Goal: Transaction & Acquisition: Purchase product/service

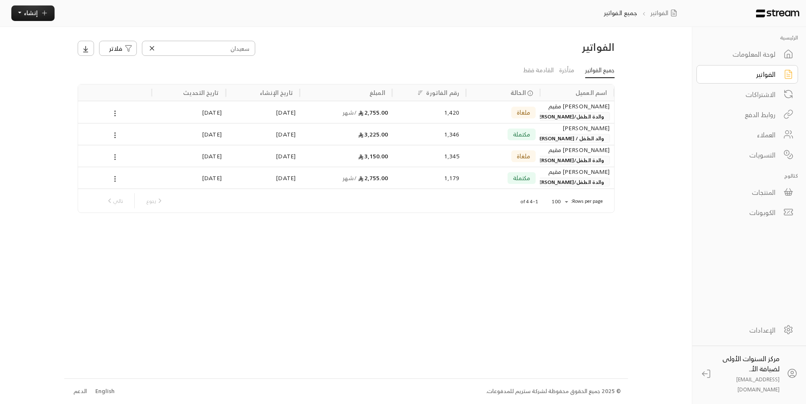
click at [742, 67] on link "الفواتير" at bounding box center [748, 74] width 102 height 18
click at [244, 46] on input "سعيدان" at bounding box center [198, 48] width 113 height 15
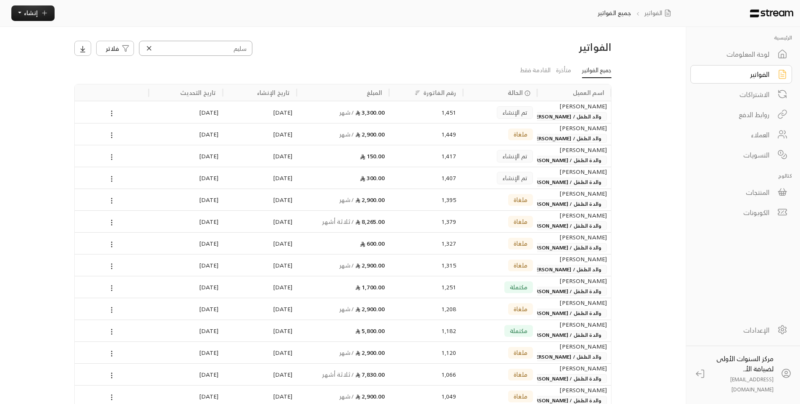
type input "سليم"
click at [561, 115] on span "والد الطفل / [PERSON_NAME]" at bounding box center [566, 116] width 81 height 9
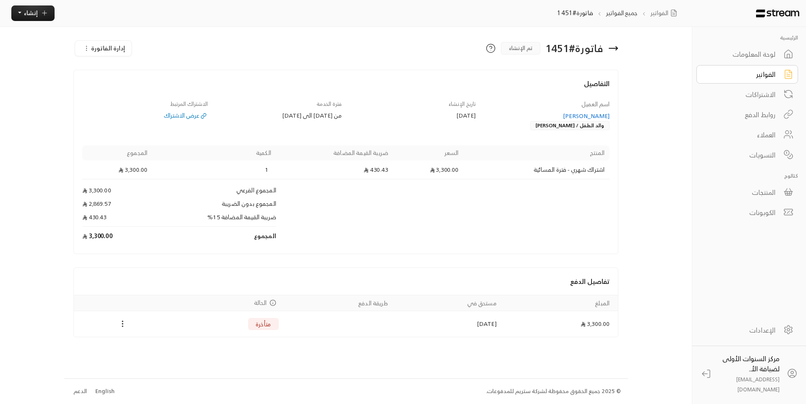
click at [119, 50] on span "إدارة الفاتورة" at bounding box center [108, 48] width 34 height 10
click at [136, 82] on div "إلغاء" at bounding box center [117, 86] width 68 height 8
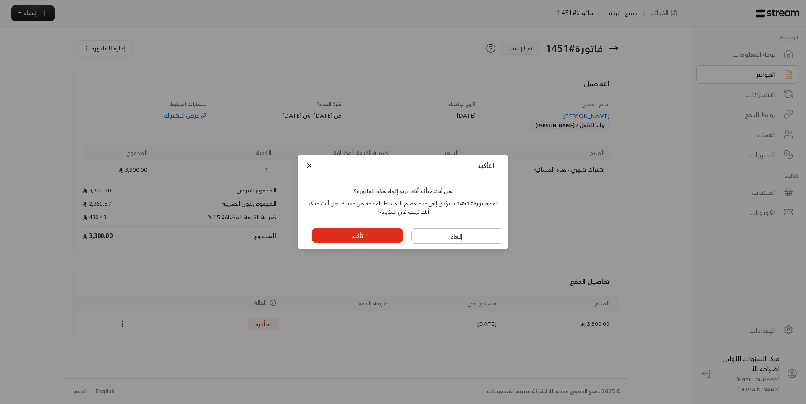
click at [365, 239] on button "تأكيد" at bounding box center [358, 235] width 92 height 14
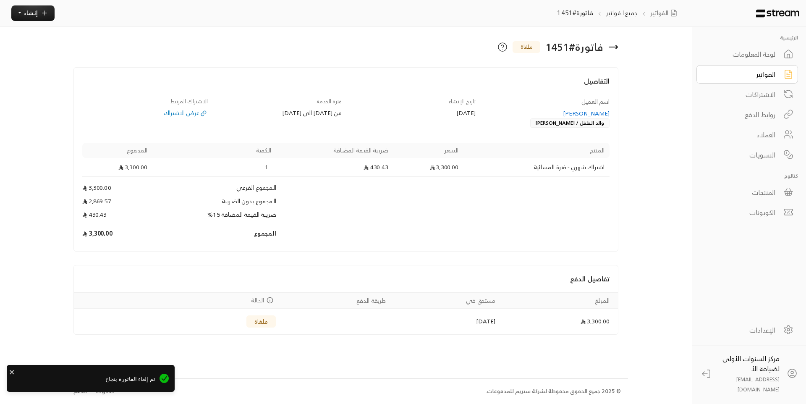
click at [735, 77] on div "الفواتير" at bounding box center [742, 74] width 68 height 10
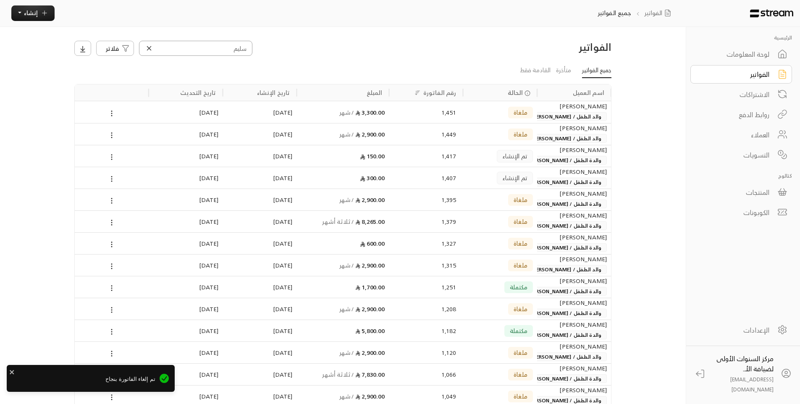
click at [230, 46] on input "سليم" at bounding box center [195, 48] width 113 height 15
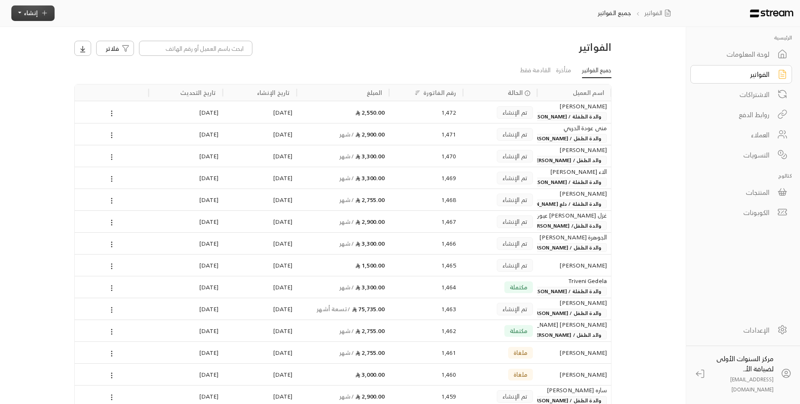
click at [31, 15] on span "إنشاء" at bounding box center [31, 13] width 14 height 10
click at [93, 45] on p "إنشاء فاتورة مرة واحدة بسهولة للمعاملات السريعة." at bounding box center [71, 50] width 105 height 16
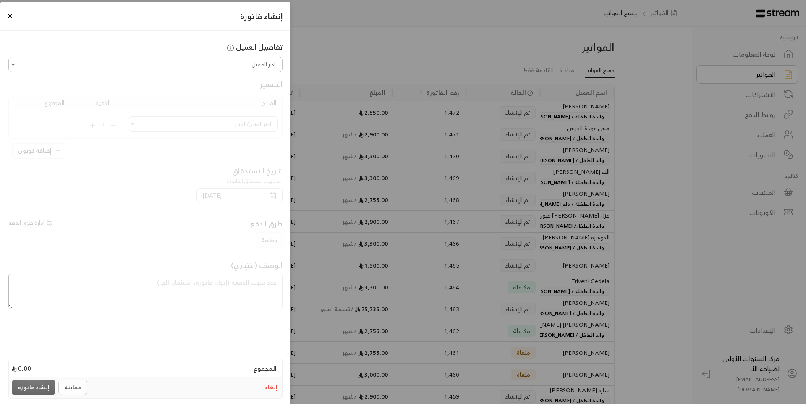
click at [267, 61] on input "اختر العميل" at bounding box center [146, 64] width 272 height 13
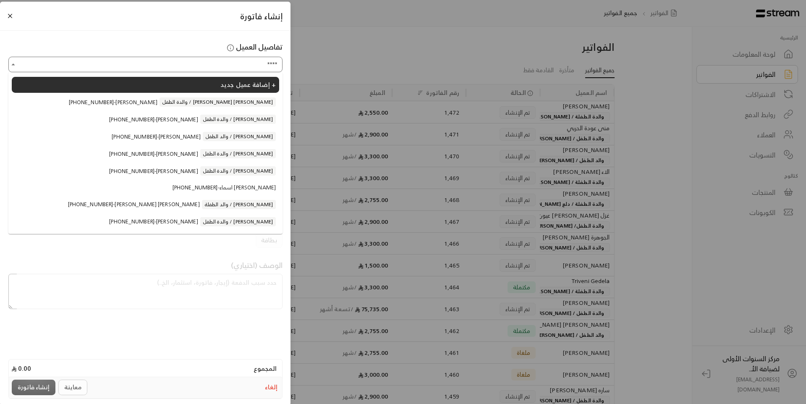
click at [227, 142] on li "[PHONE_NUMBER] - [PERSON_NAME] والد الطفل / [PERSON_NAME]" at bounding box center [145, 136] width 267 height 16
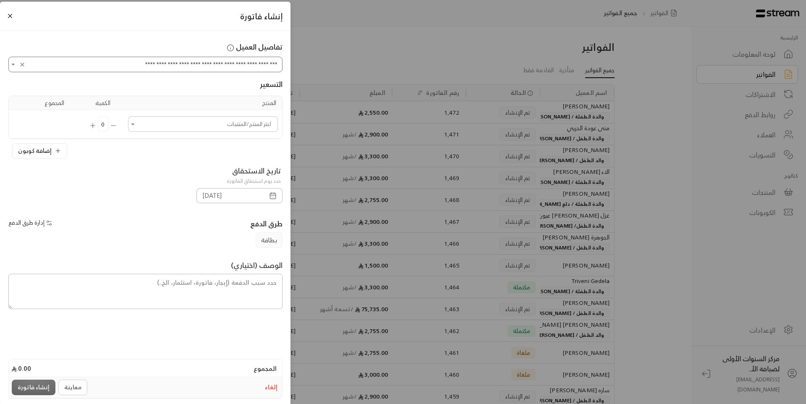
type input "**********"
click at [272, 197] on icon "button" at bounding box center [273, 196] width 8 height 8
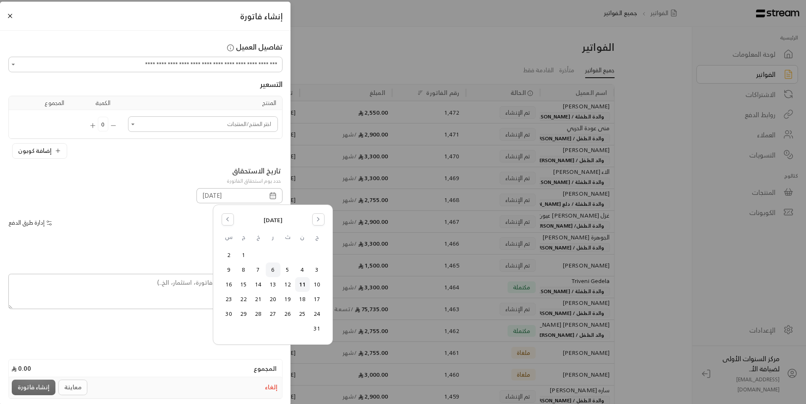
click at [273, 270] on button "6" at bounding box center [273, 270] width 14 height 14
type input "[DATE]"
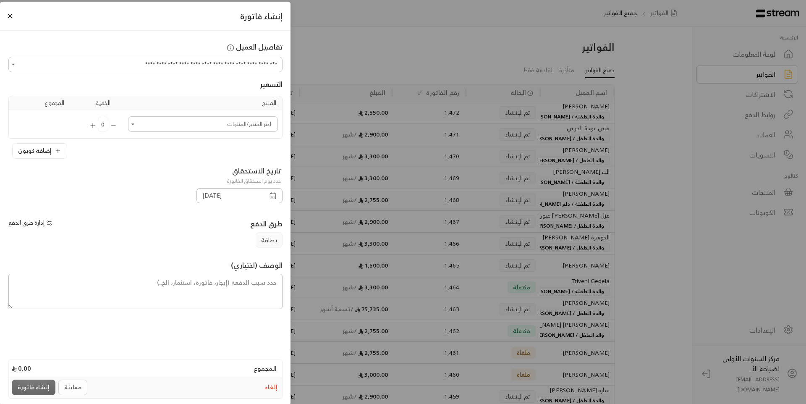
click at [273, 192] on icon "button" at bounding box center [273, 196] width 8 height 8
click at [145, 253] on div "الوصف (اختياري)" at bounding box center [145, 284] width 274 height 73
click at [135, 121] on icon "Open" at bounding box center [133, 124] width 8 height 8
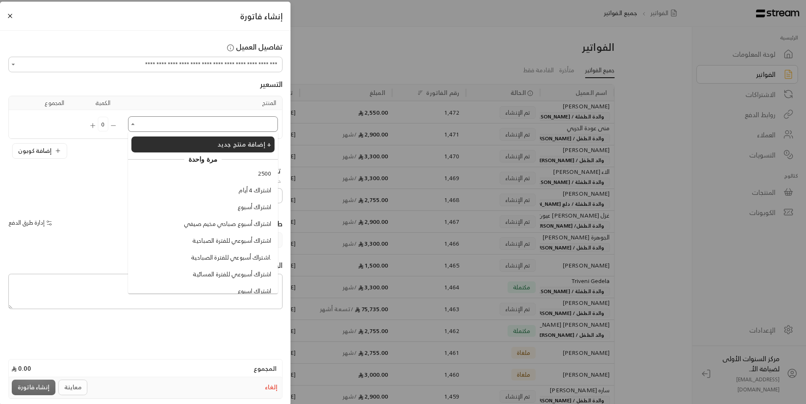
click at [240, 223] on span "اشتراك أسبوع صباحي مخيم صيفي" at bounding box center [227, 224] width 87 height 9
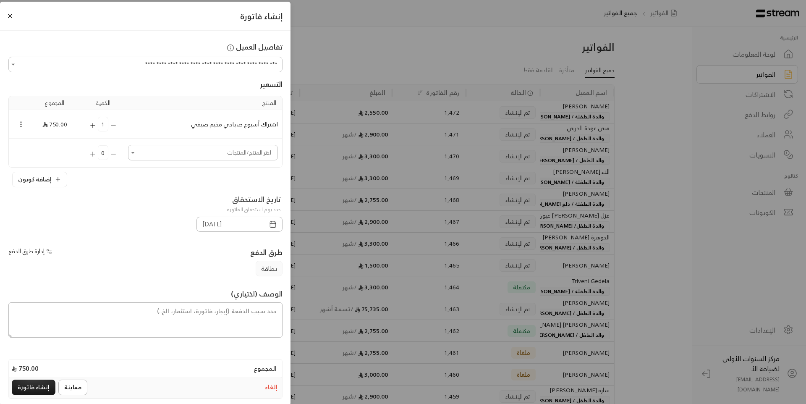
click at [137, 152] on icon "Open" at bounding box center [133, 153] width 8 height 8
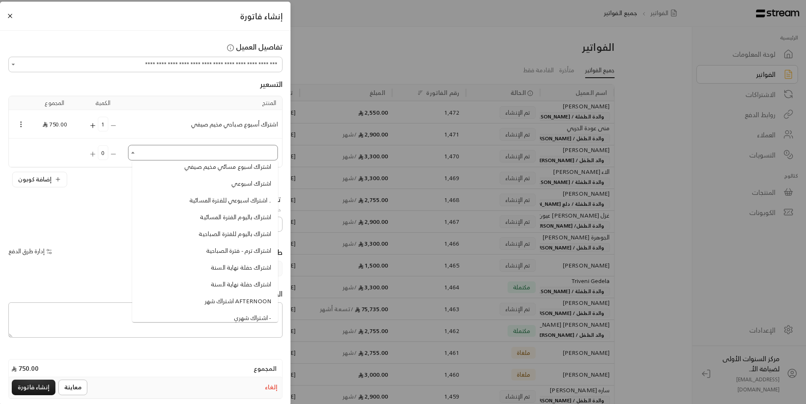
scroll to position [168, 0]
click at [225, 234] on span "اشتراك باليوم للفترة الصباحية" at bounding box center [235, 235] width 73 height 9
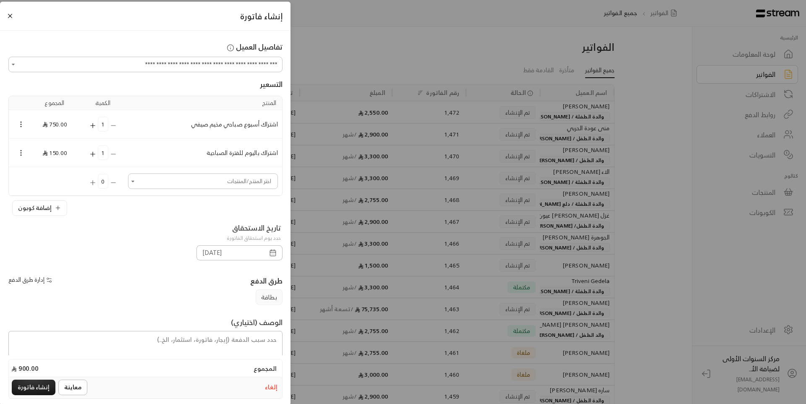
click at [97, 153] on icon "Selected Products" at bounding box center [93, 154] width 8 height 8
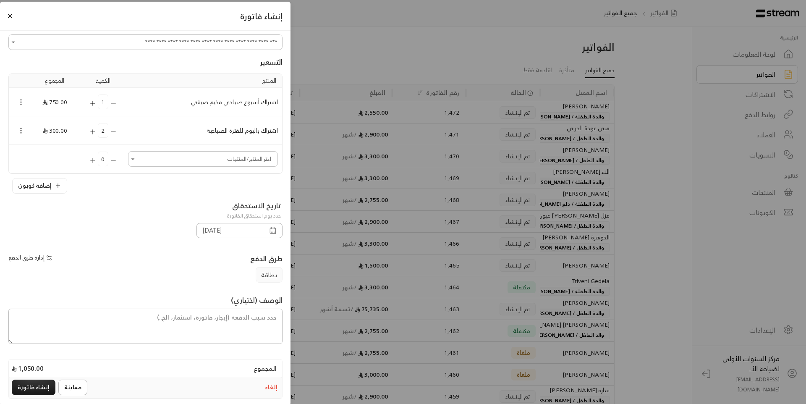
scroll to position [34, 0]
